Goal: Task Accomplishment & Management: Use online tool/utility

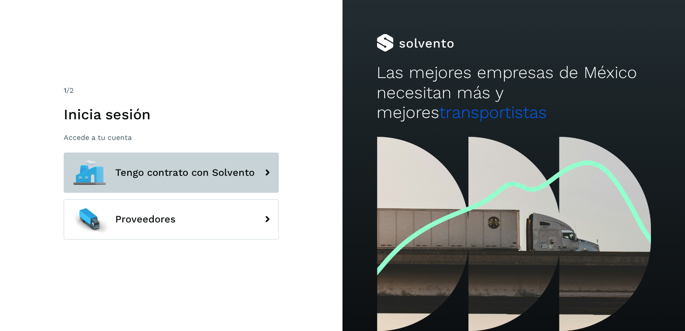
click at [176, 181] on button "Tengo contrato con Solvento" at bounding box center [171, 172] width 215 height 40
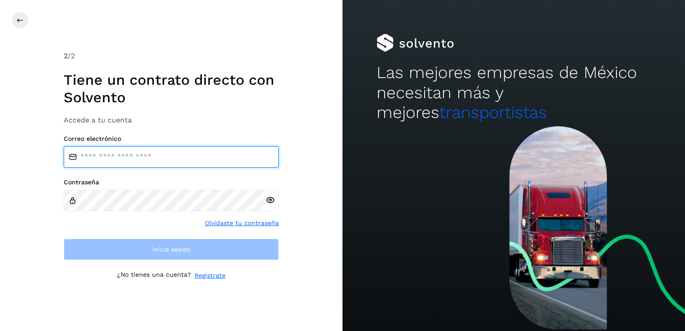
type input "**********"
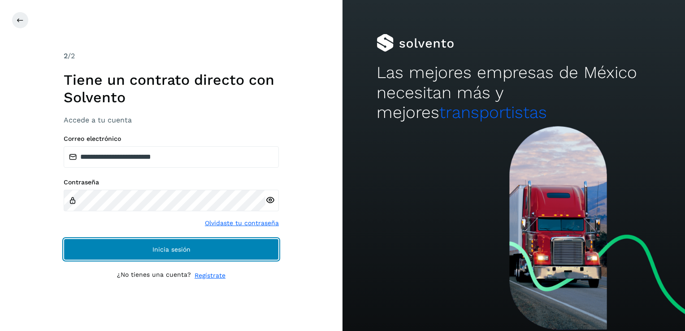
click at [160, 249] on span "Inicia sesión" at bounding box center [171, 249] width 38 height 6
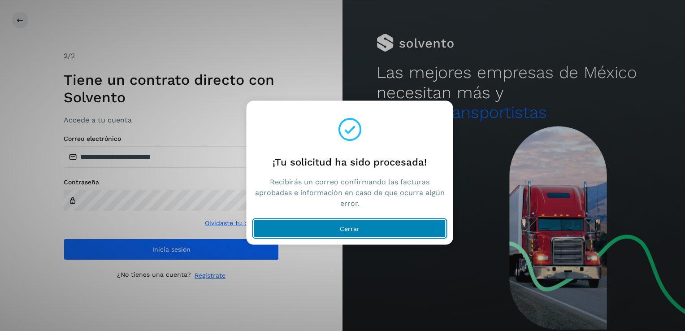
click at [359, 226] on span "Cerrar" at bounding box center [350, 229] width 20 height 6
